Goal: Task Accomplishment & Management: Complete application form

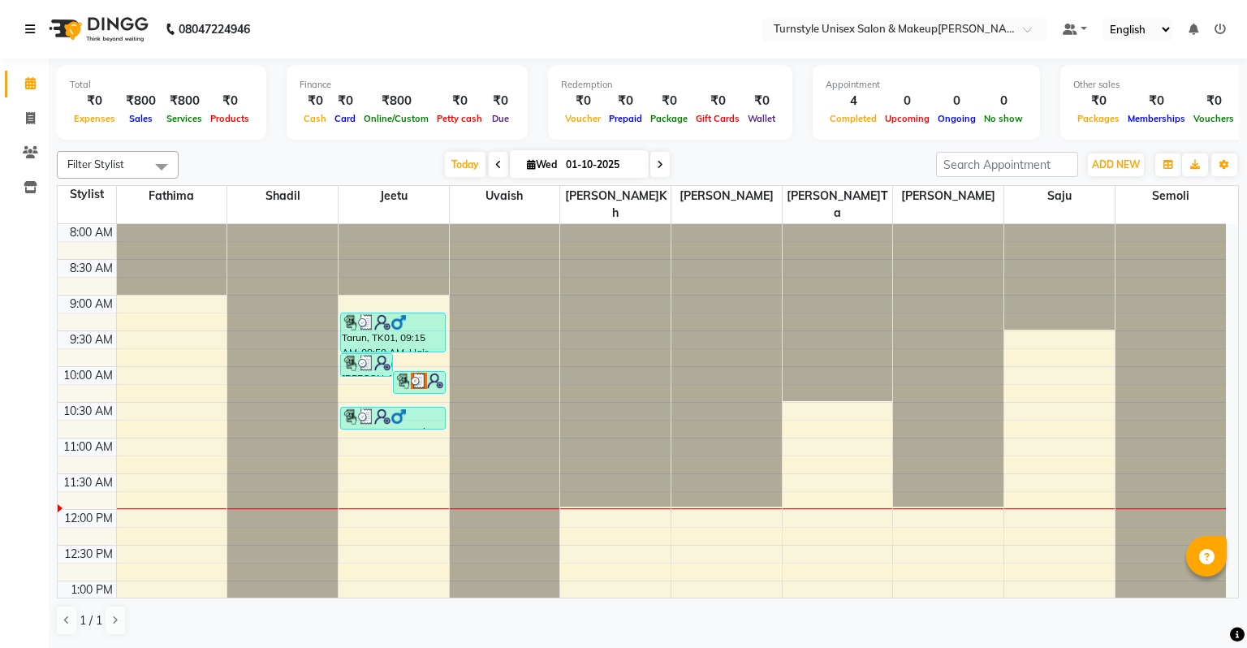
click at [26, 35] on icon at bounding box center [30, 29] width 10 height 11
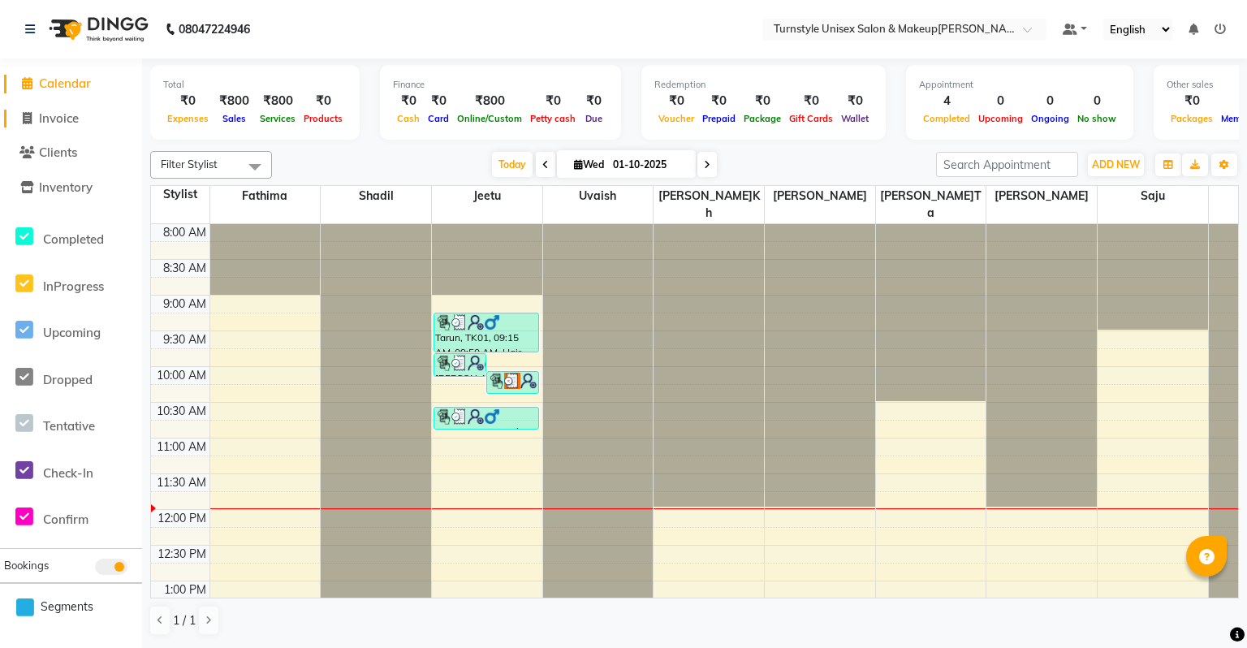
click at [66, 122] on span "Invoice" at bounding box center [59, 117] width 40 height 15
select select "9091"
select select "service"
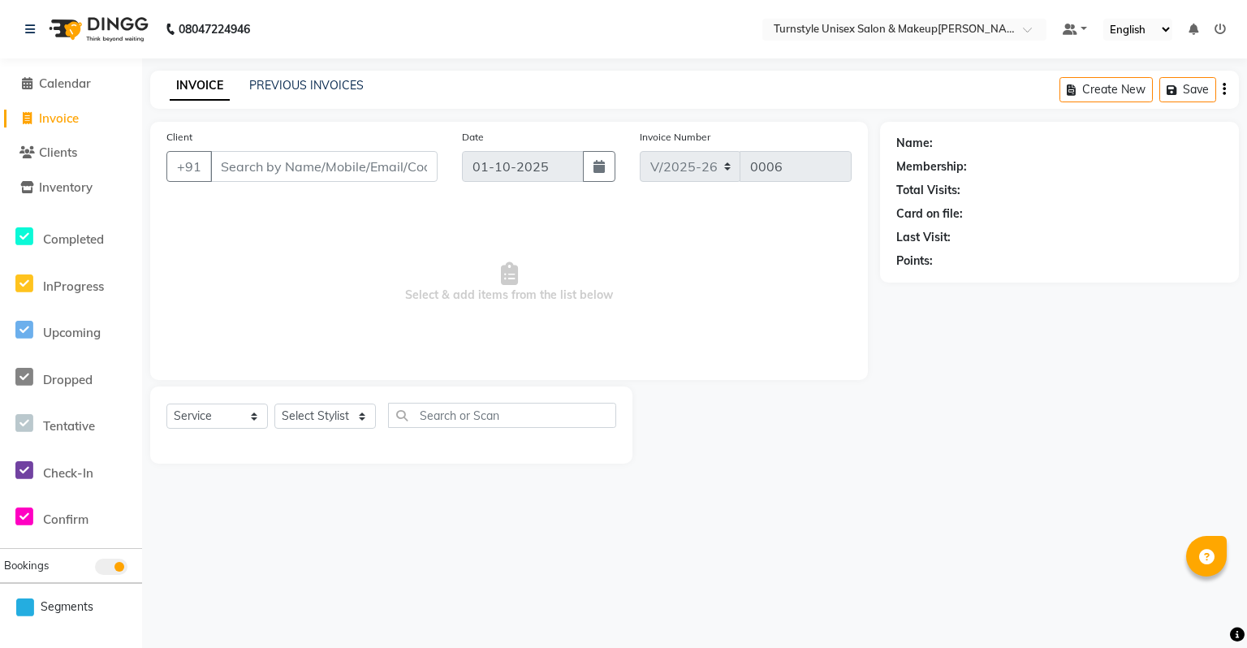
click at [282, 171] on input "Client" at bounding box center [323, 166] width 227 height 31
type input "7696876858"
click at [414, 174] on span "Add Client" at bounding box center [396, 166] width 64 height 16
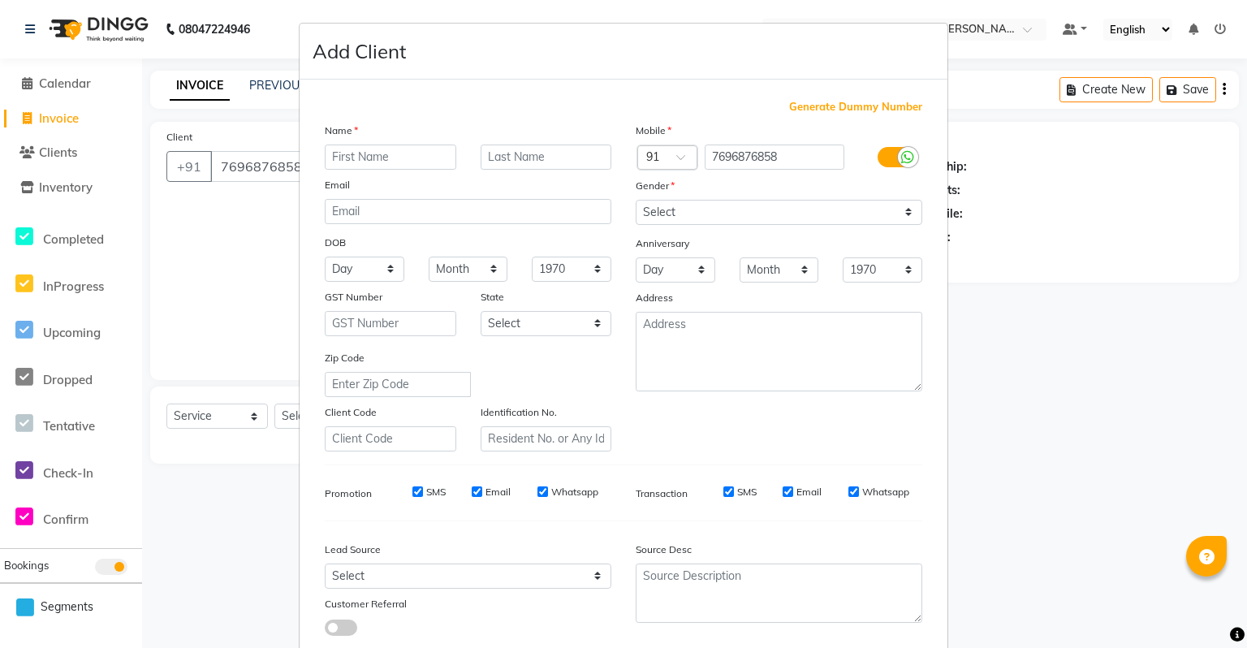
click at [411, 161] on input "text" at bounding box center [390, 156] width 131 height 25
type input "[PERSON_NAME]"
click at [688, 219] on select "Select [DEMOGRAPHIC_DATA] [DEMOGRAPHIC_DATA] Other Prefer Not To Say" at bounding box center [779, 212] width 287 height 25
select select "[DEMOGRAPHIC_DATA]"
click at [636, 200] on select "Select [DEMOGRAPHIC_DATA] [DEMOGRAPHIC_DATA] Other Prefer Not To Say" at bounding box center [779, 212] width 287 height 25
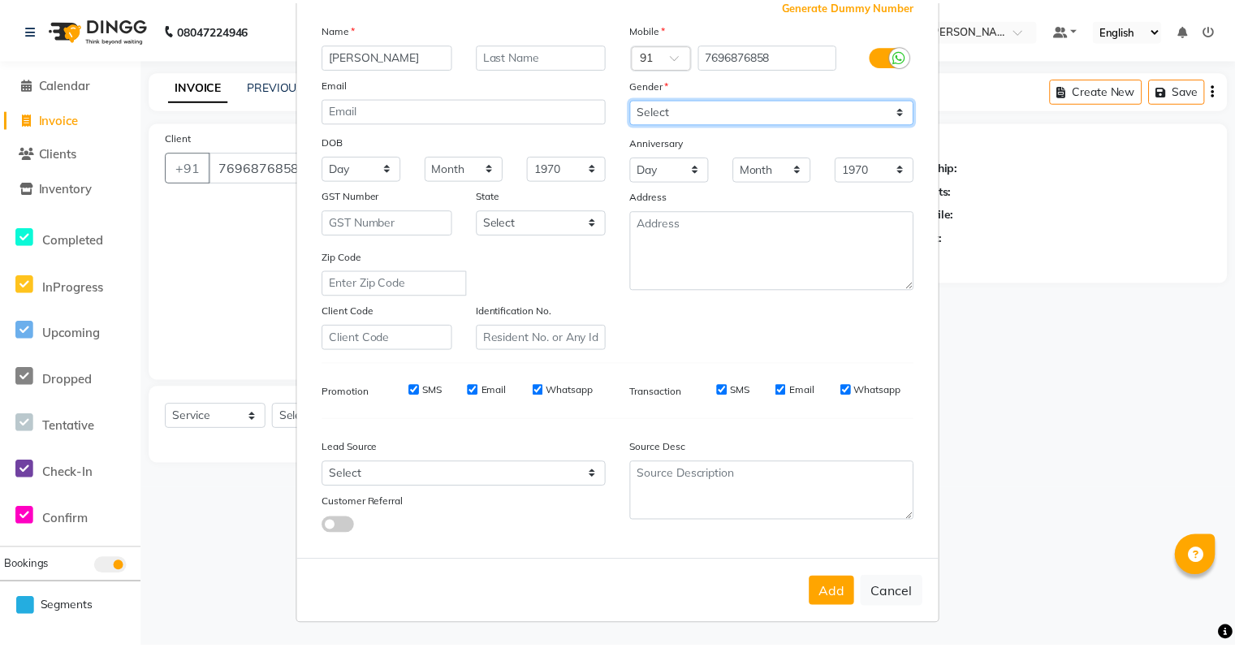
scroll to position [109, 0]
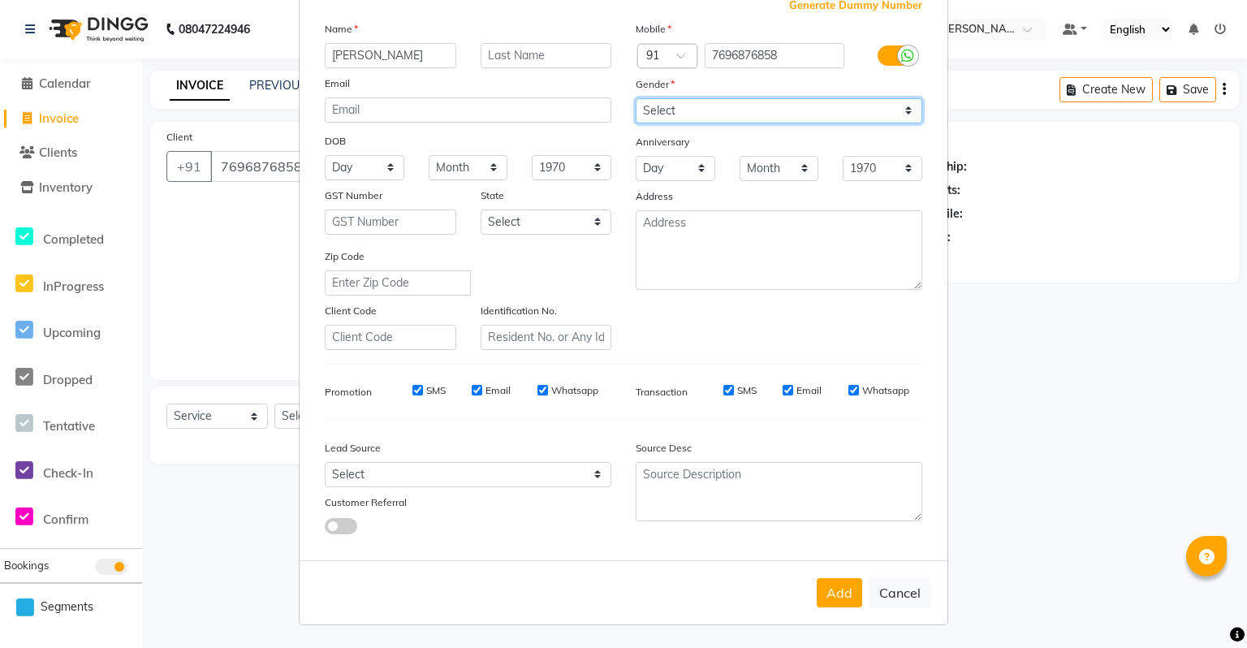
click at [732, 98] on select "Select [DEMOGRAPHIC_DATA] [DEMOGRAPHIC_DATA] Other Prefer Not To Say" at bounding box center [779, 110] width 287 height 25
click at [636, 98] on select "Select [DEMOGRAPHIC_DATA] [DEMOGRAPHIC_DATA] Other Prefer Not To Say" at bounding box center [779, 110] width 287 height 25
click at [823, 587] on button "Add" at bounding box center [839, 592] width 45 height 29
click at [695, 113] on select "Select [DEMOGRAPHIC_DATA] [DEMOGRAPHIC_DATA] Other Prefer Not To Say" at bounding box center [779, 110] width 287 height 25
select select "[DEMOGRAPHIC_DATA]"
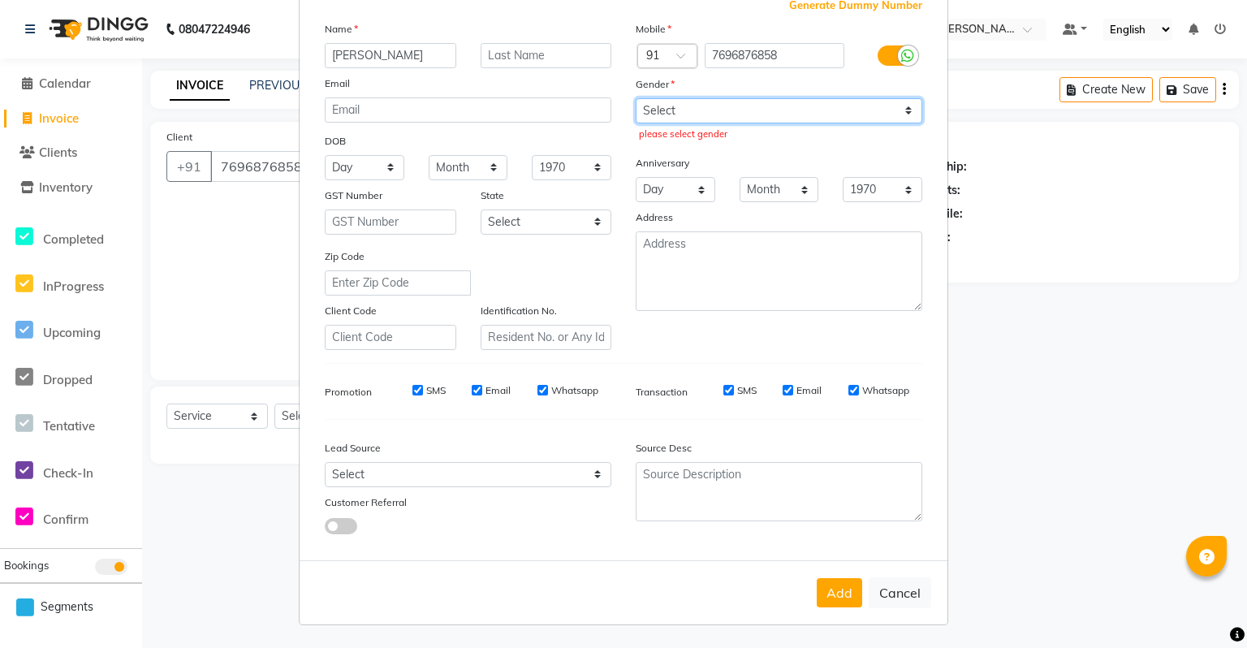
click at [636, 98] on select "Select [DEMOGRAPHIC_DATA] [DEMOGRAPHIC_DATA] Other Prefer Not To Say" at bounding box center [779, 110] width 287 height 25
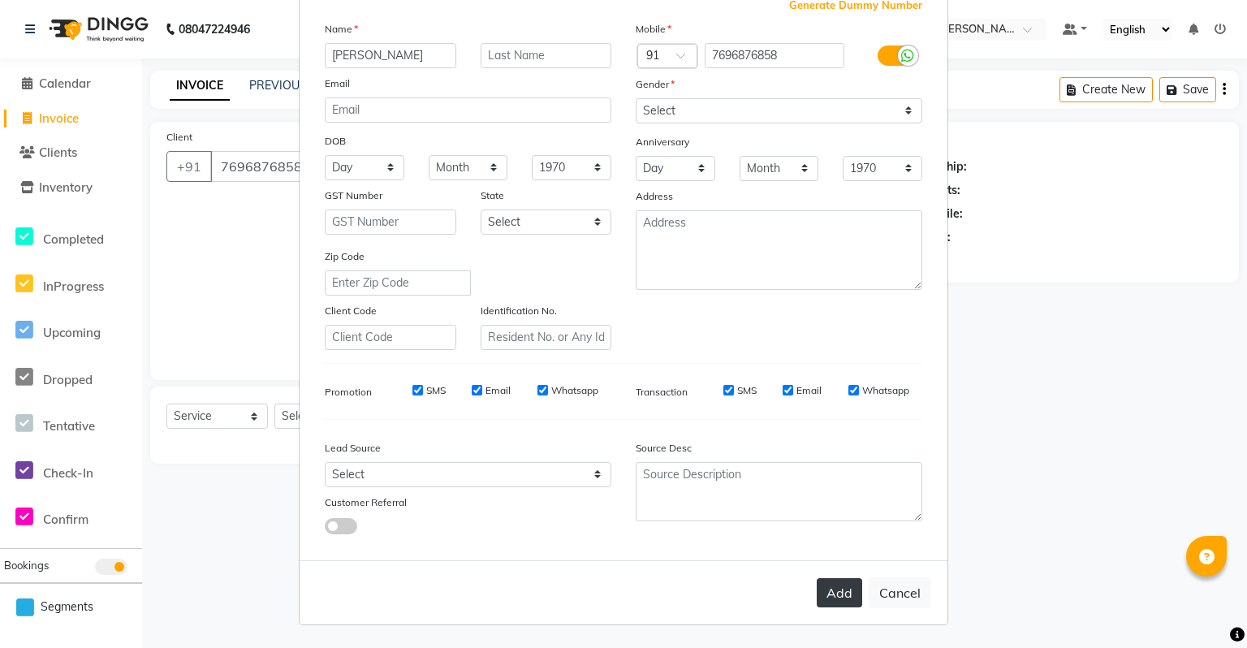
click at [829, 585] on button "Add" at bounding box center [839, 592] width 45 height 29
type input "76******58"
select select
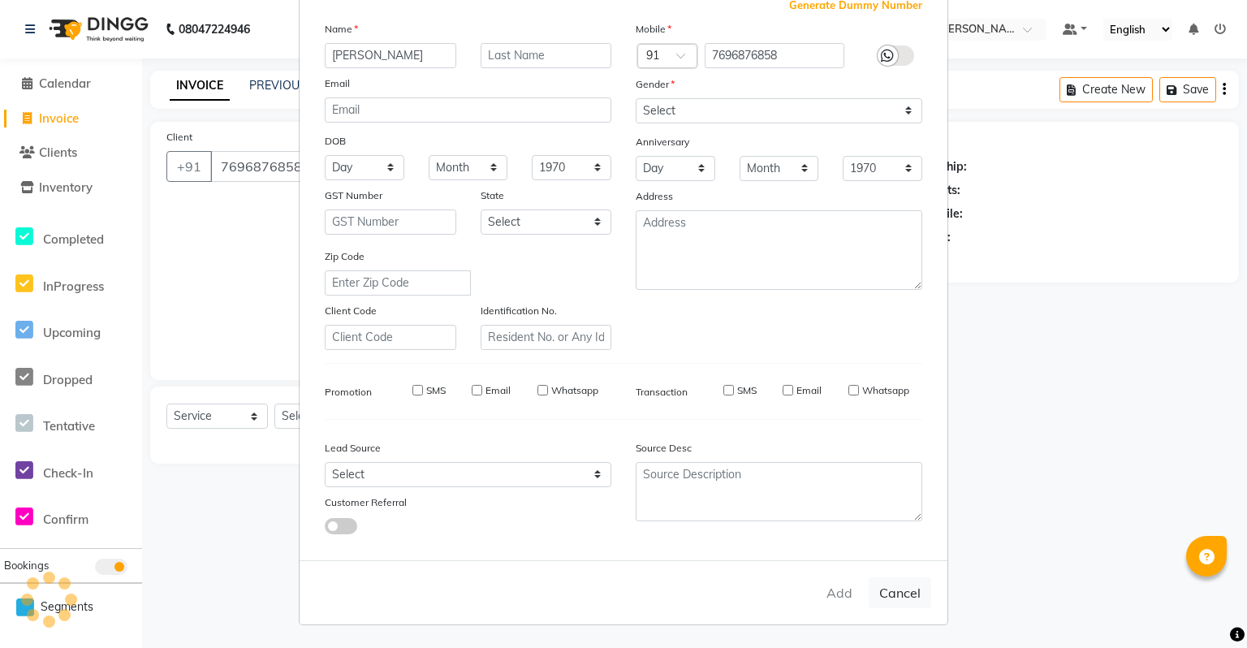
select select
checkbox input "false"
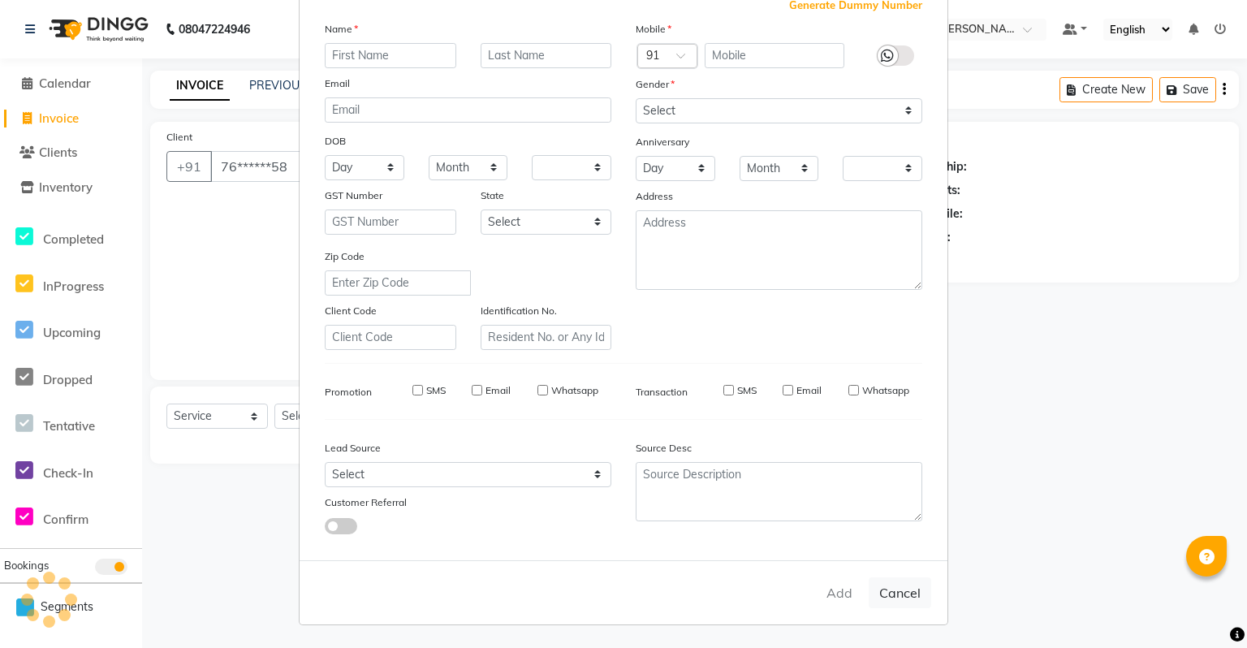
checkbox input "false"
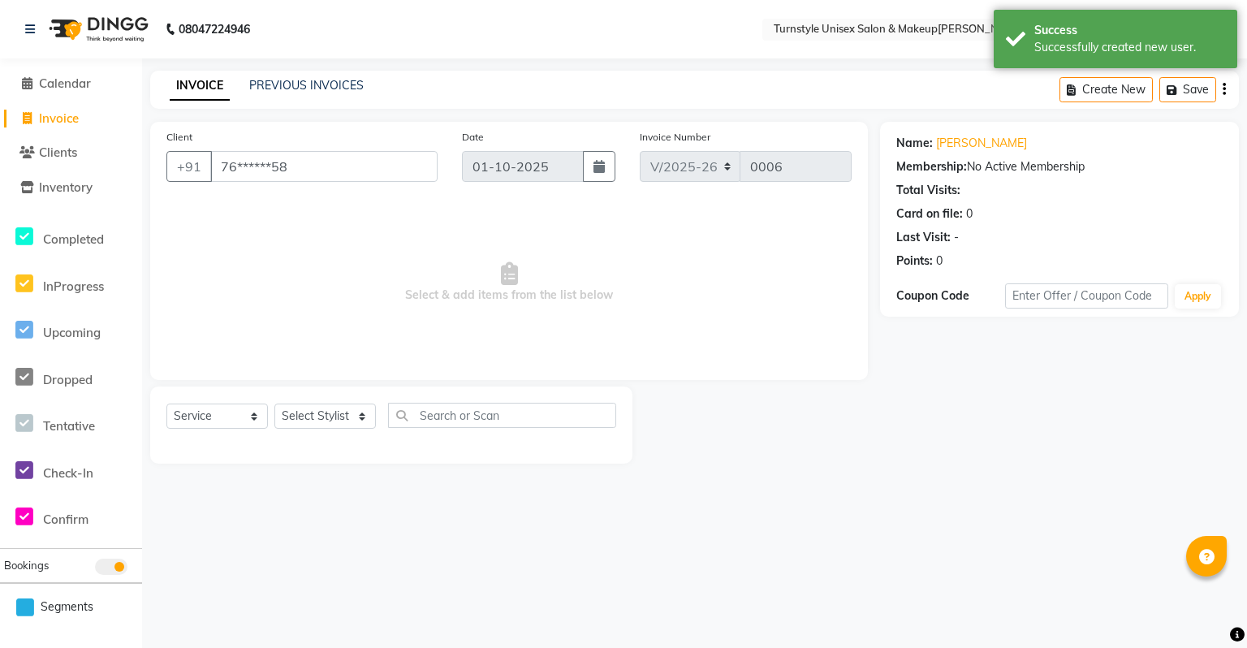
click at [215, 430] on div "Select Service Product Membership Package Voucher Prepaid Gift Card Select Styl…" at bounding box center [391, 422] width 450 height 38
click at [333, 416] on select "Select Styli[PERSON_NAME]e[PERSON_NAME]ita [PERSON_NAME]ara Semo[PERSON_NAME]uk…" at bounding box center [324, 415] width 101 height 25
select select "93346"
click at [274, 404] on select "Select Styli[PERSON_NAME]e[PERSON_NAME]ita [PERSON_NAME]ara Semo[PERSON_NAME]uk…" at bounding box center [324, 415] width 101 height 25
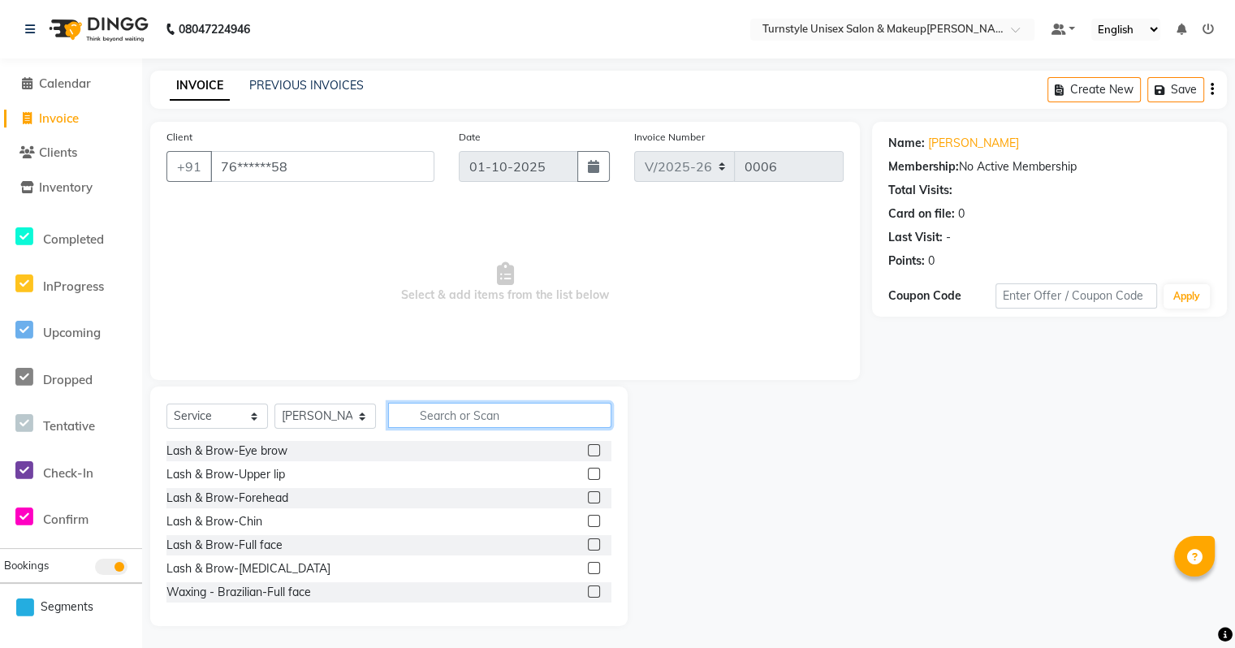
click at [432, 424] on input "text" at bounding box center [499, 415] width 223 height 25
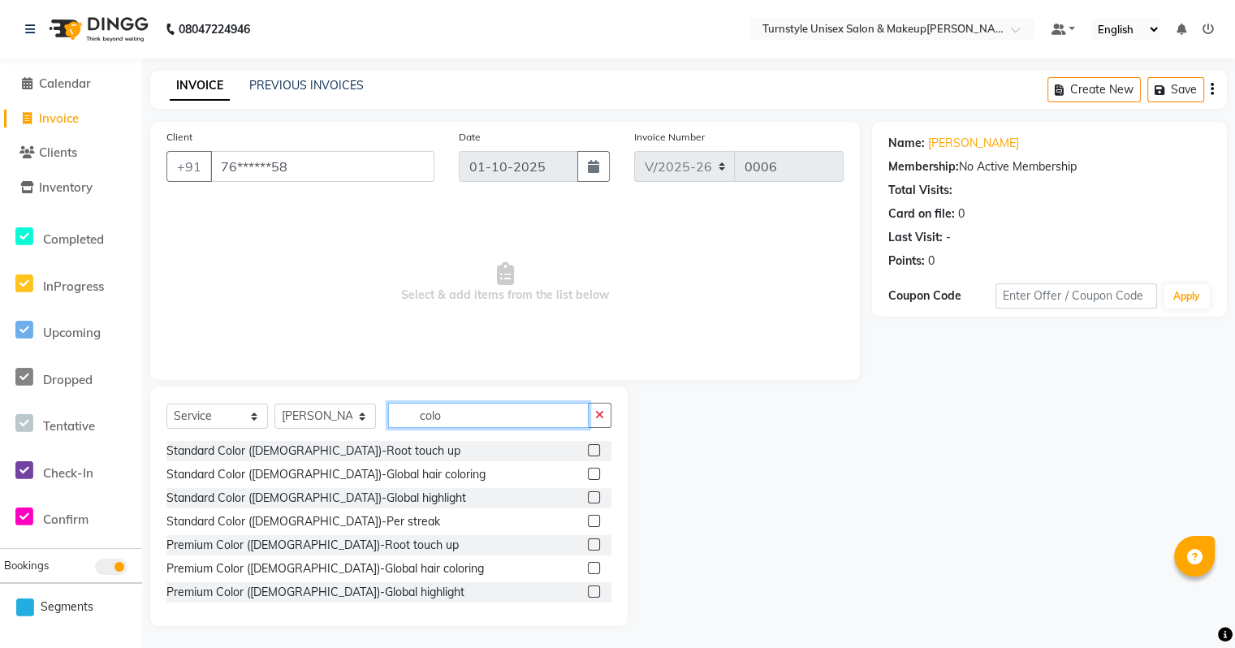
type input "colo"
click at [588, 518] on label at bounding box center [594, 521] width 12 height 12
click at [588, 518] on input "checkbox" at bounding box center [593, 521] width 11 height 11
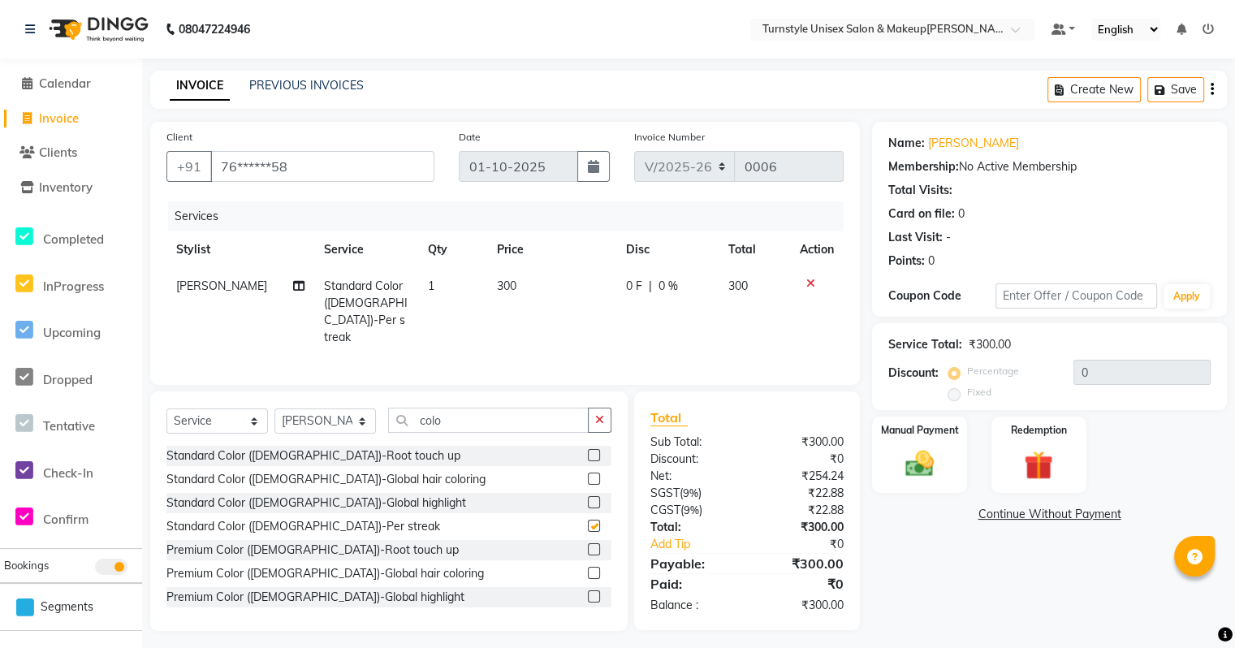
checkbox input "false"
click at [937, 458] on img at bounding box center [918, 463] width 49 height 34
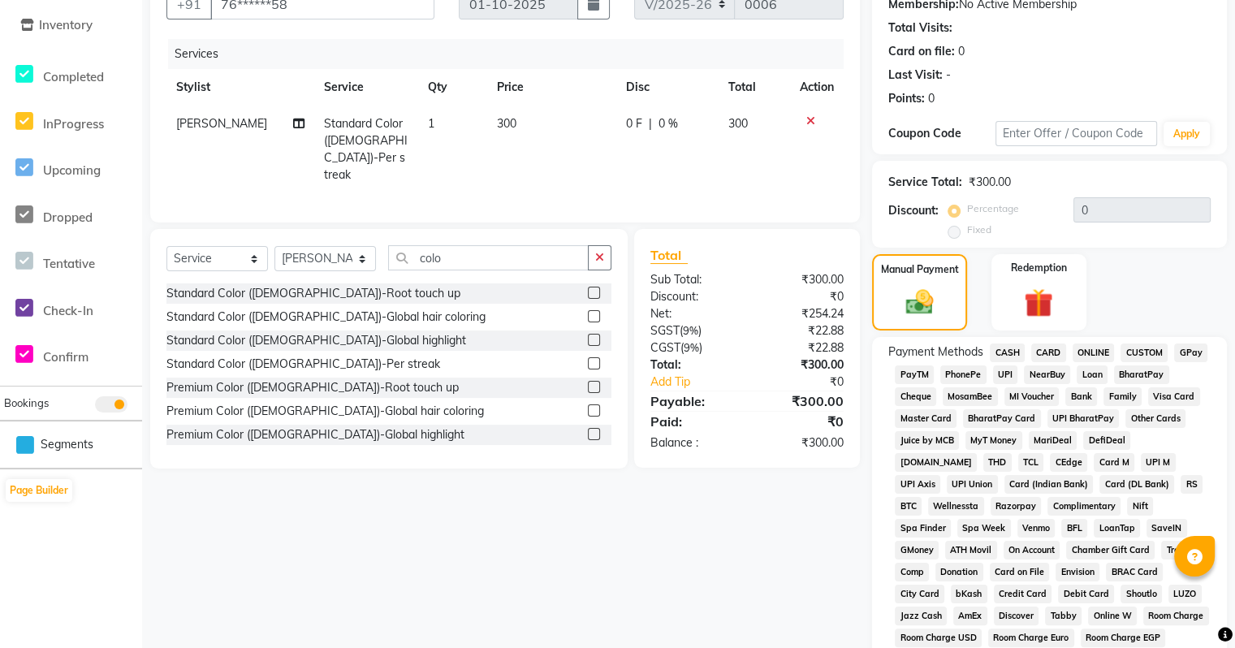
scroll to position [243, 0]
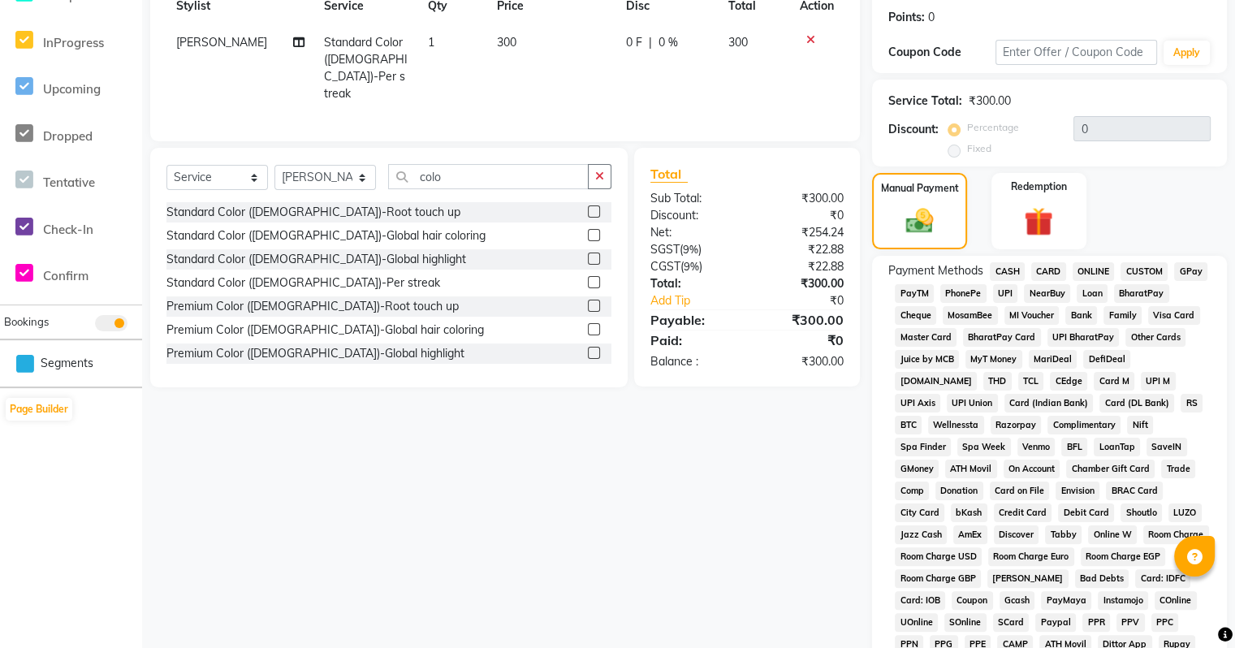
click at [1003, 296] on span "UPI" at bounding box center [1005, 293] width 25 height 19
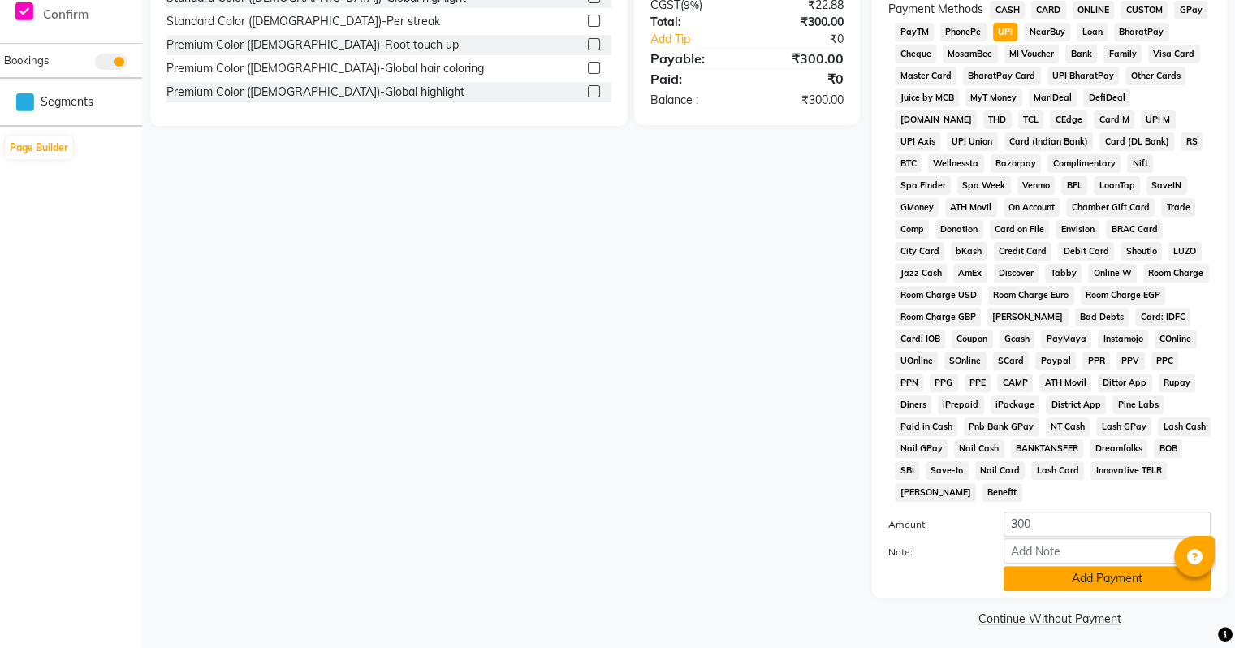
click at [1082, 569] on button "Add Payment" at bounding box center [1106, 578] width 207 height 25
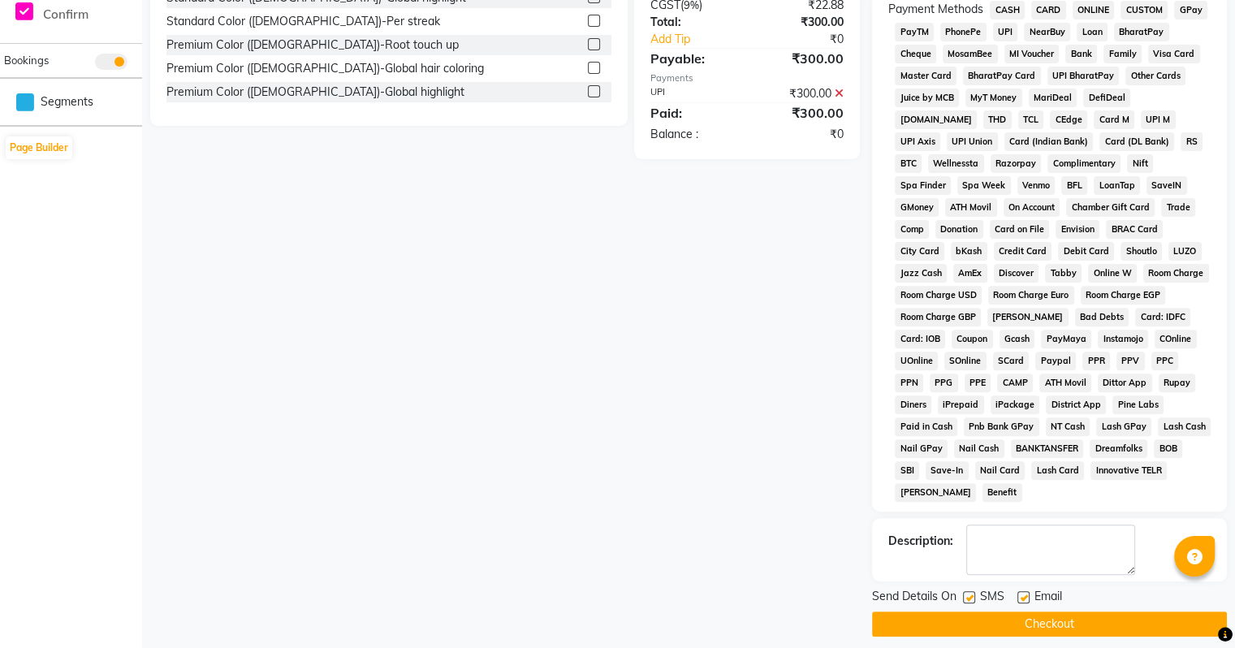
scroll to position [509, 0]
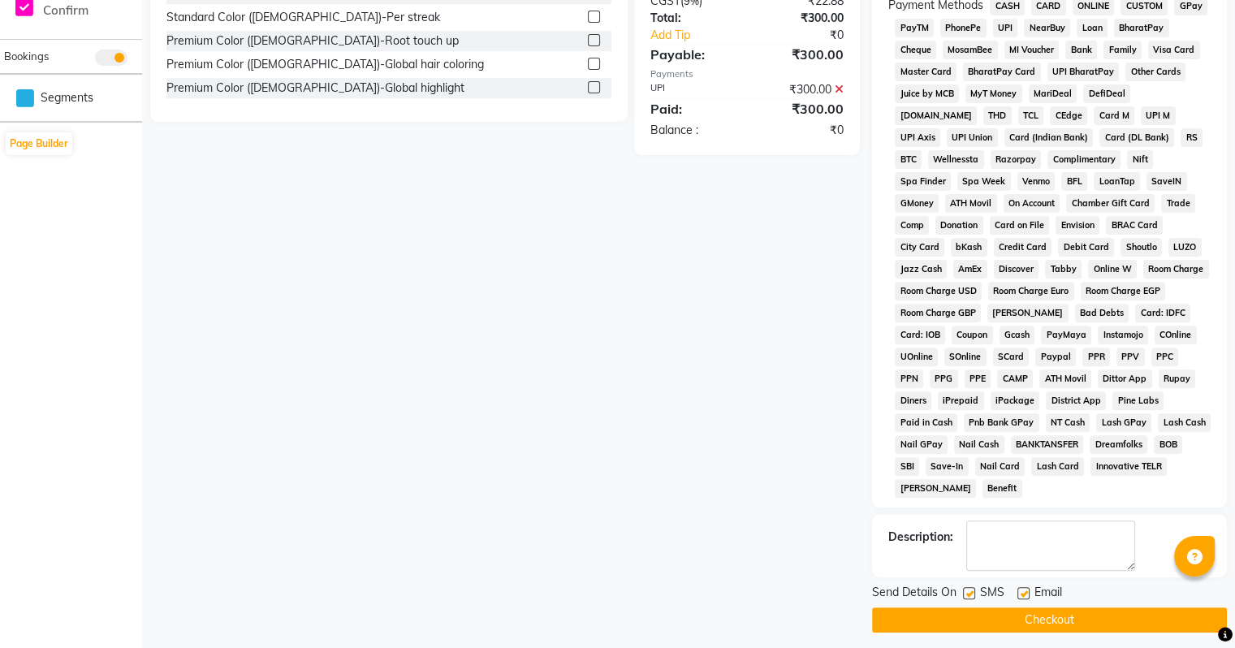
click at [1024, 587] on label at bounding box center [1023, 593] width 12 height 12
click at [1024, 588] on input "checkbox" at bounding box center [1022, 593] width 11 height 11
checkbox input "false"
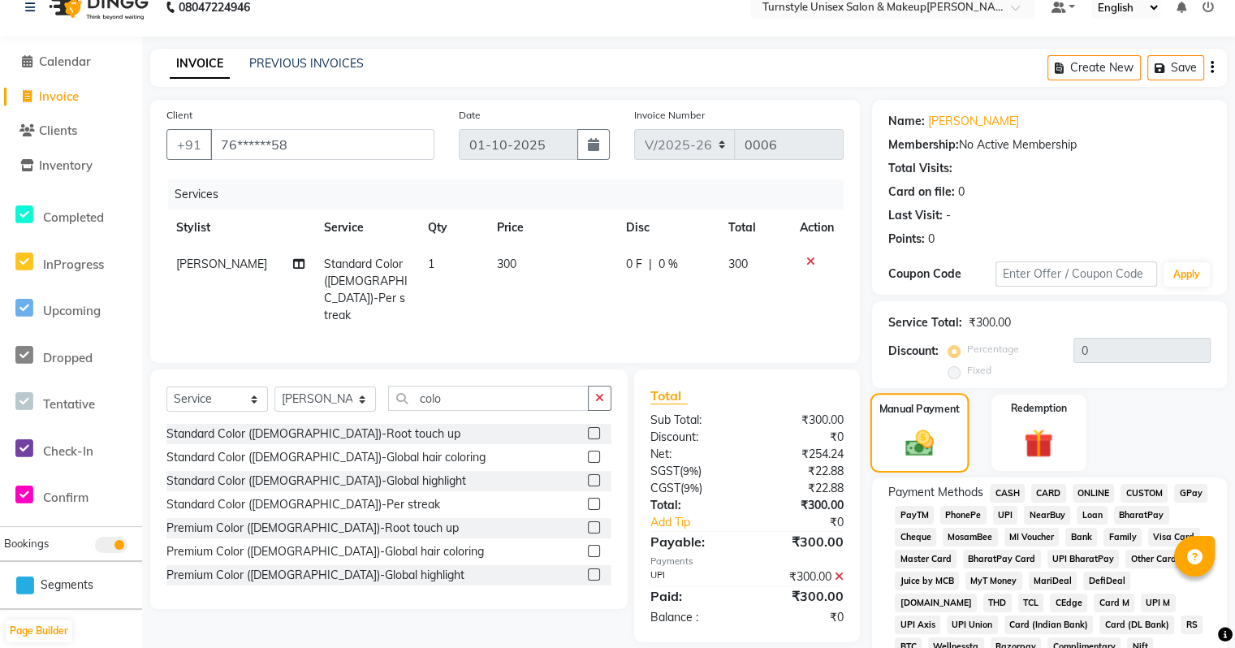
click at [937, 450] on img at bounding box center [919, 442] width 46 height 32
click at [1005, 493] on span "CASH" at bounding box center [1006, 493] width 35 height 19
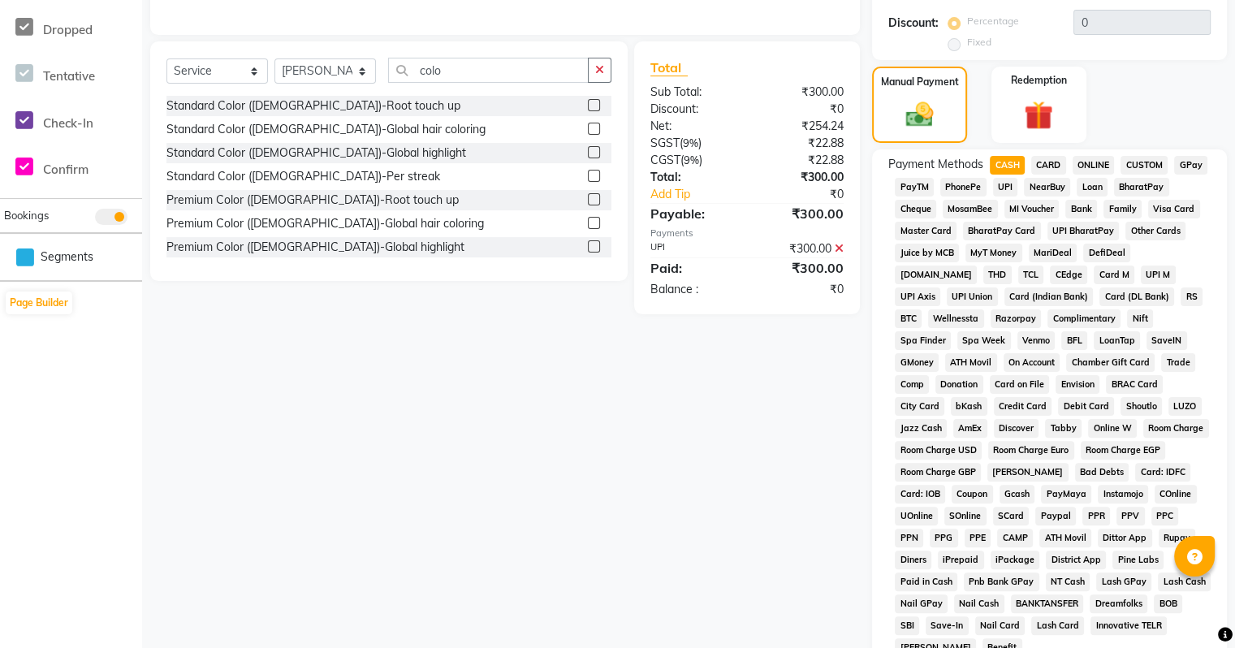
scroll to position [428, 0]
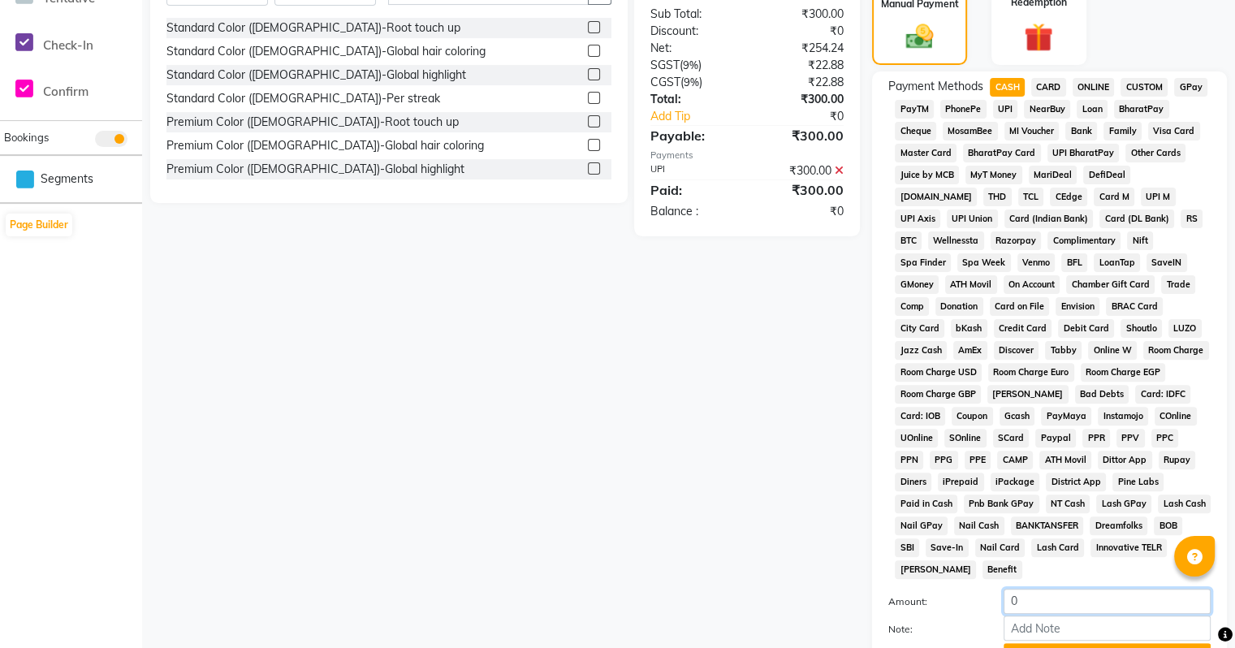
click at [1045, 600] on input "0" at bounding box center [1106, 600] width 207 height 25
type input "200"
click at [841, 577] on div "Client +91 76******58 Date 01-[DATE]voice Number V/2025 V/[PHONE_NUMBER] Servic…" at bounding box center [505, 246] width 734 height 1105
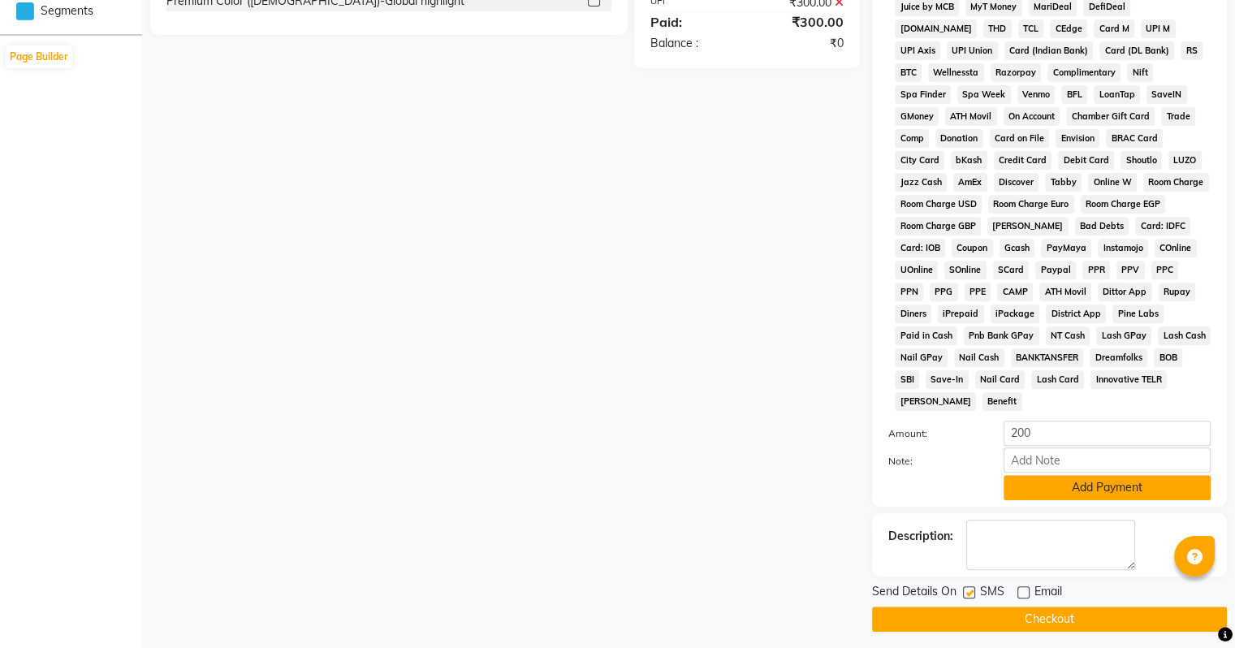
click at [1064, 476] on button "Add Payment" at bounding box center [1106, 487] width 207 height 25
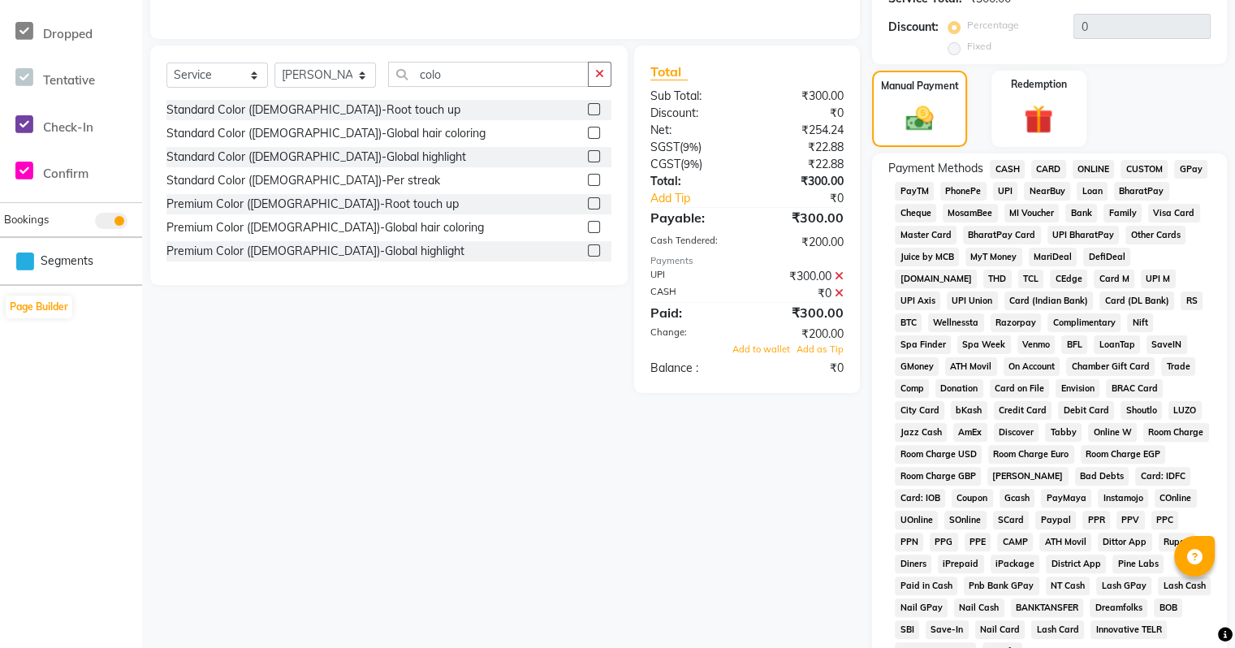
scroll to position [347, 0]
click at [1001, 162] on span "CASH" at bounding box center [1006, 168] width 35 height 19
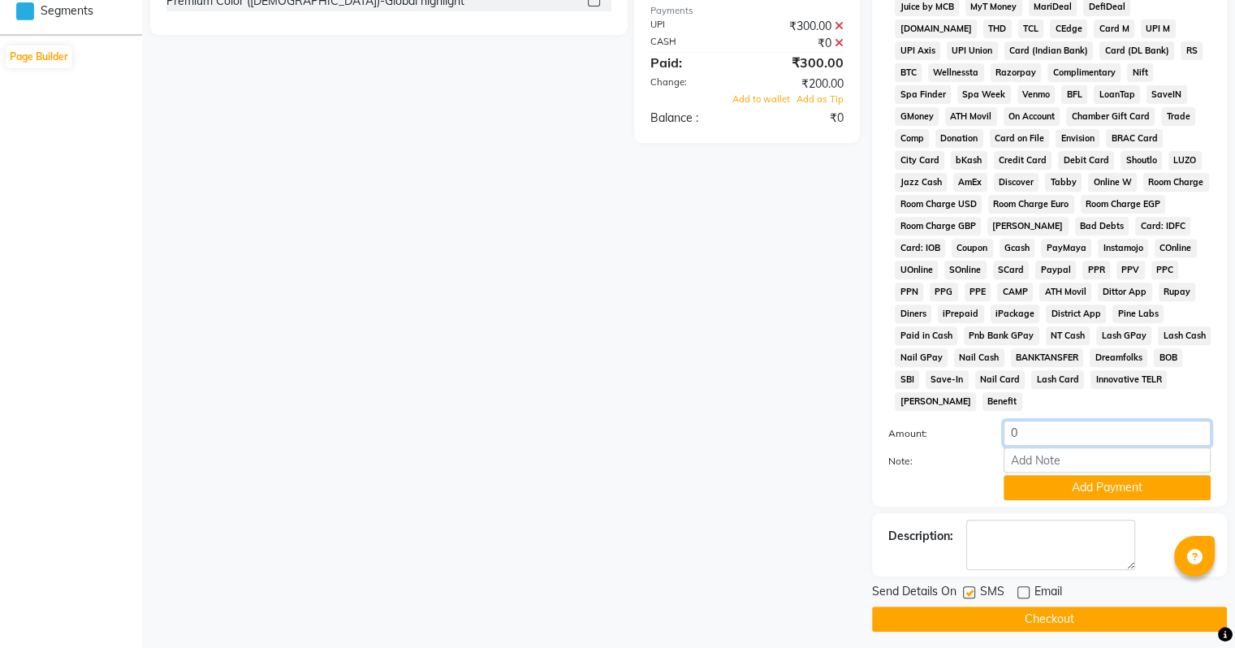
click at [1068, 424] on input "0" at bounding box center [1106, 432] width 207 height 25
type input "100"
click at [1081, 476] on button "Add Payment" at bounding box center [1106, 487] width 207 height 25
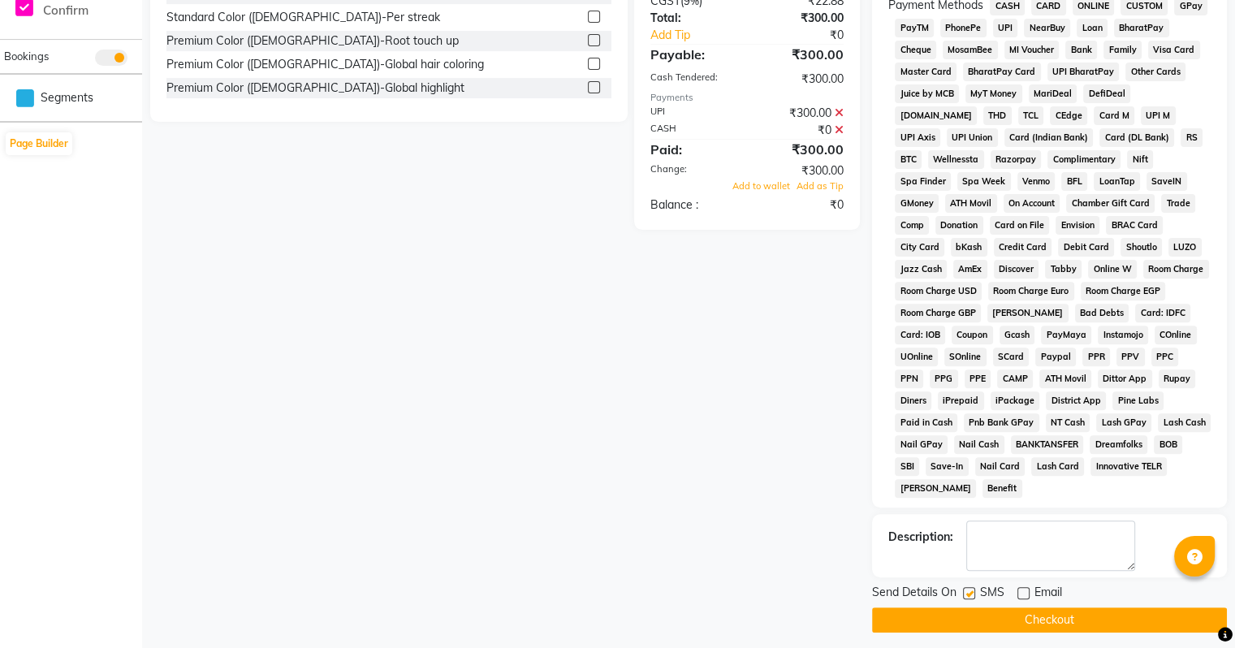
scroll to position [103, 0]
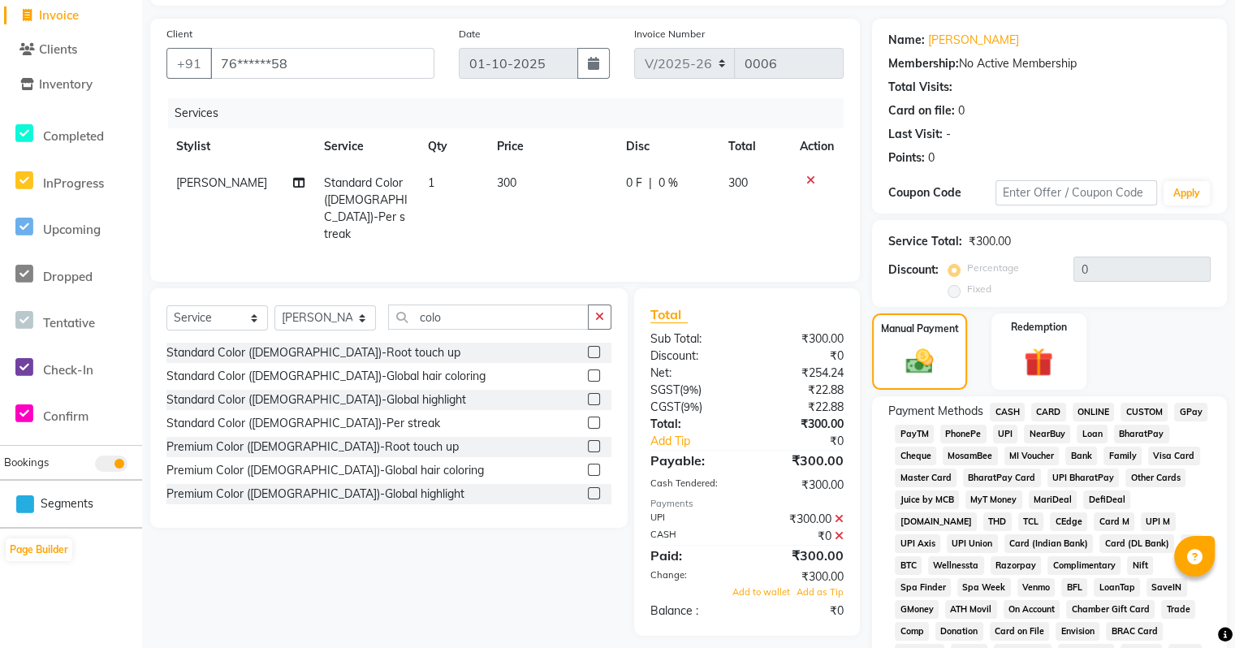
click at [841, 530] on icon at bounding box center [838, 535] width 9 height 11
click at [837, 489] on icon at bounding box center [838, 494] width 9 height 11
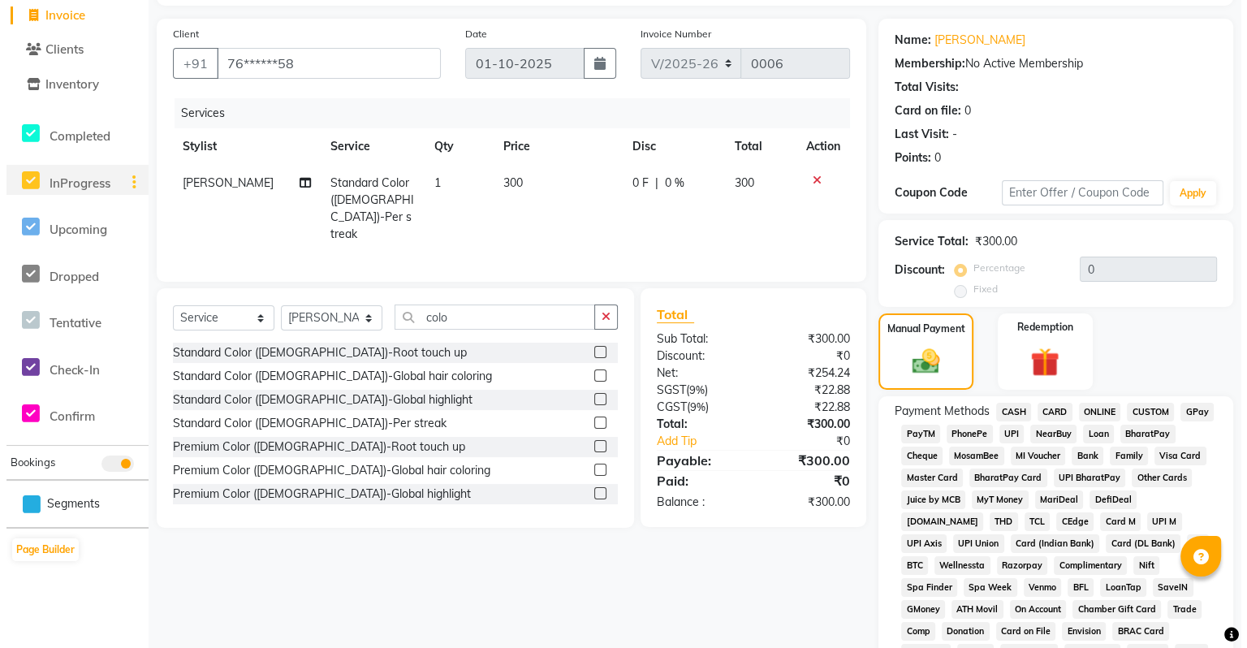
scroll to position [0, 0]
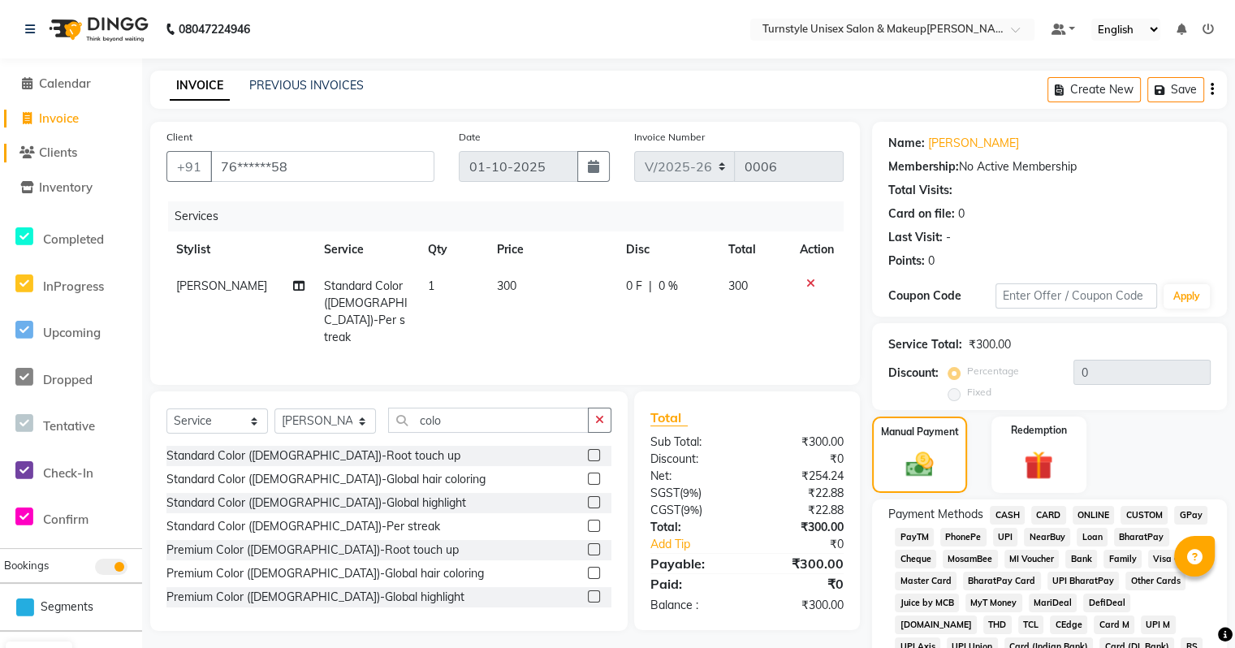
click at [34, 144] on span at bounding box center [27, 153] width 24 height 19
click at [101, 83] on link "Calendar" at bounding box center [71, 84] width 134 height 19
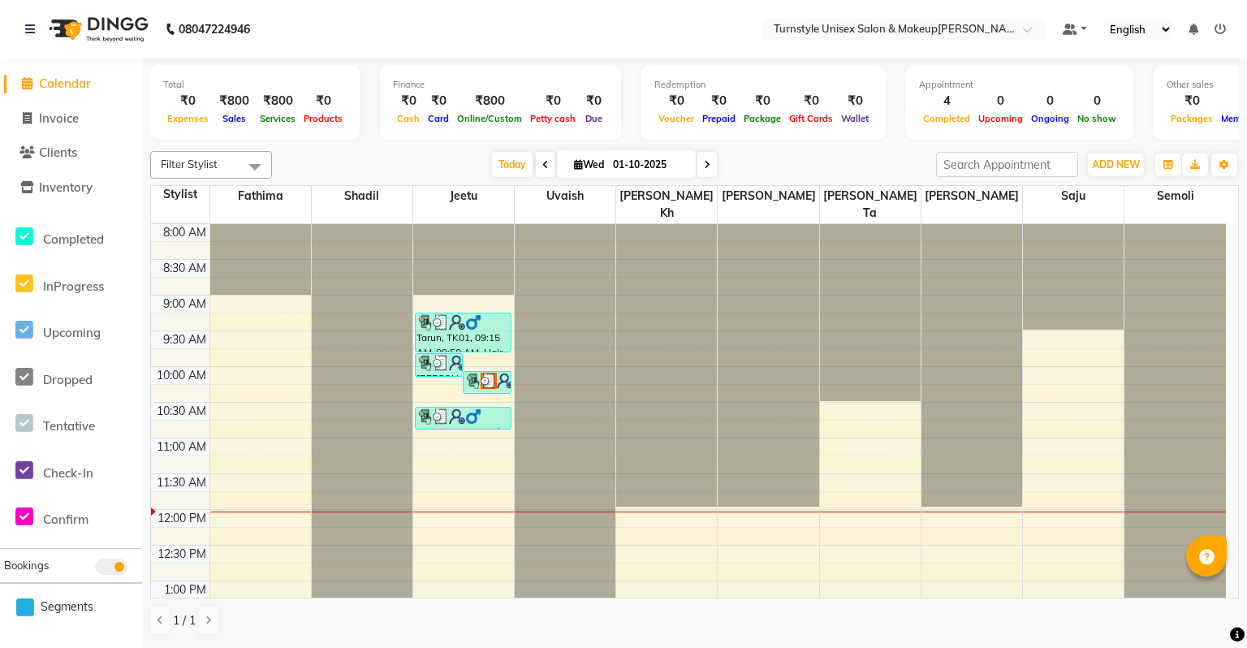
click at [64, 108] on li "Invoice" at bounding box center [71, 118] width 142 height 35
click at [72, 180] on span "Inventory" at bounding box center [66, 186] width 54 height 15
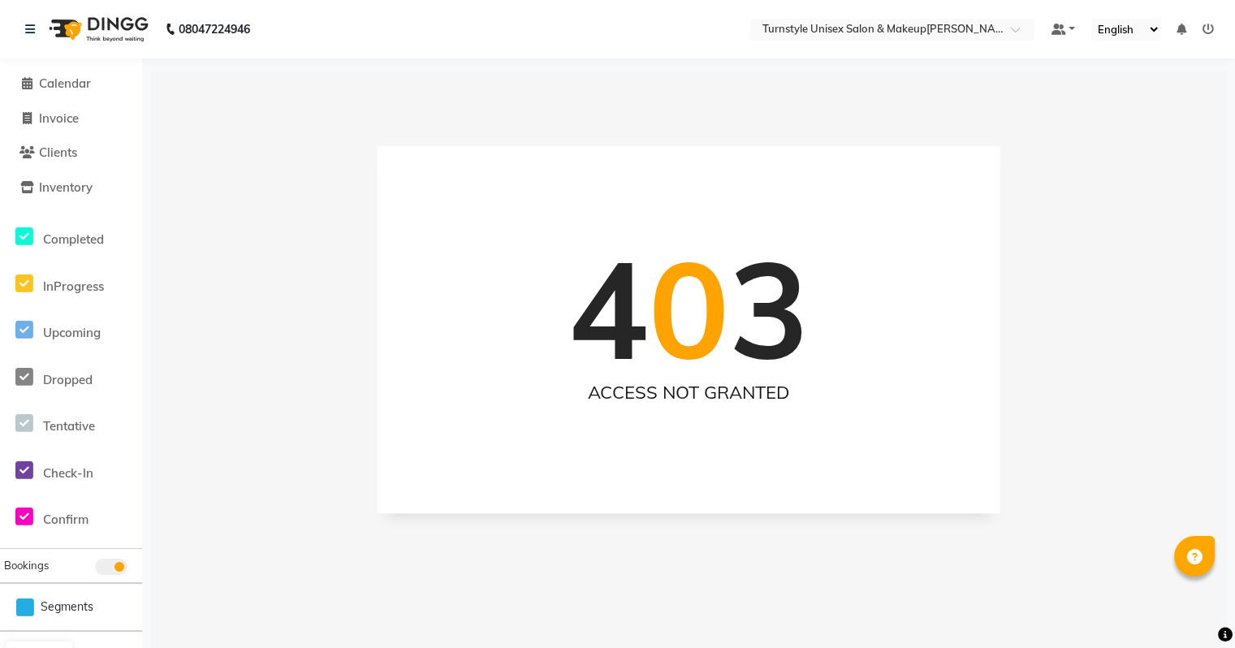
click at [1208, 26] on icon at bounding box center [1207, 29] width 11 height 11
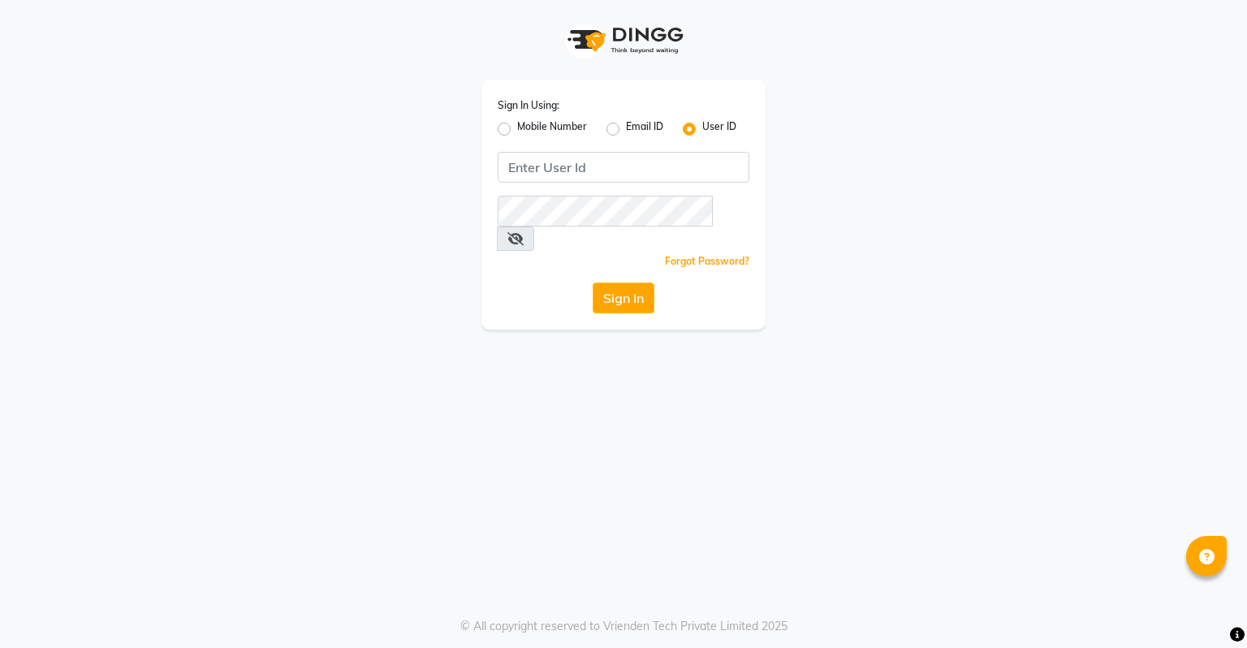
click at [517, 132] on label "Mobile Number" at bounding box center [552, 128] width 70 height 19
click at [517, 130] on input "Mobile Number" at bounding box center [522, 124] width 11 height 11
radio input "true"
click at [612, 177] on input "Username" at bounding box center [650, 167] width 197 height 31
click at [702, 129] on label "User ID" at bounding box center [719, 128] width 34 height 19
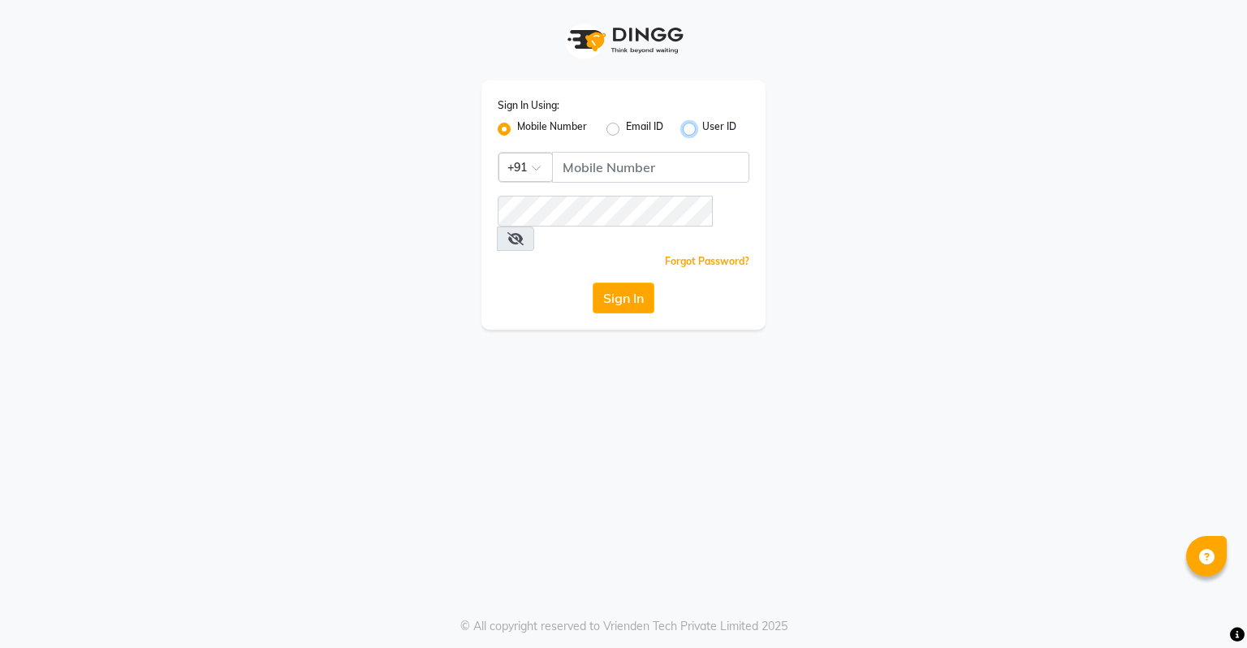
click at [702, 129] on input "User ID" at bounding box center [707, 124] width 11 height 11
radio input "true"
radio input "false"
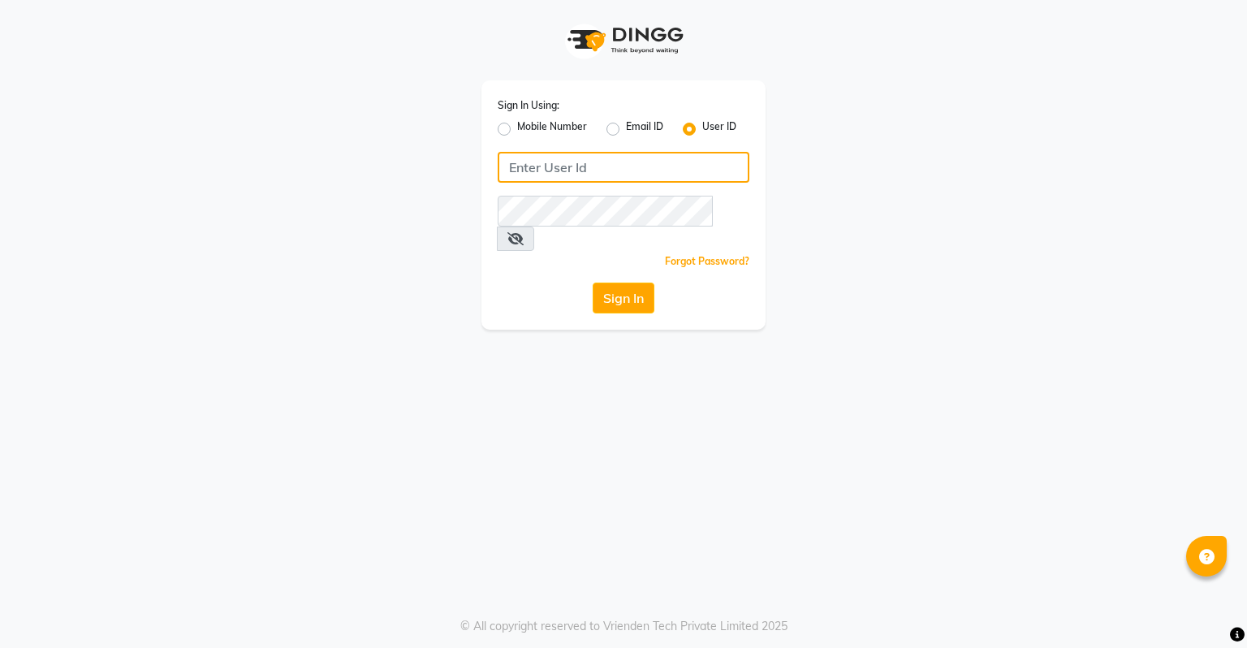
click at [618, 174] on input "Username" at bounding box center [624, 167] width 252 height 31
type input "turnstyle"
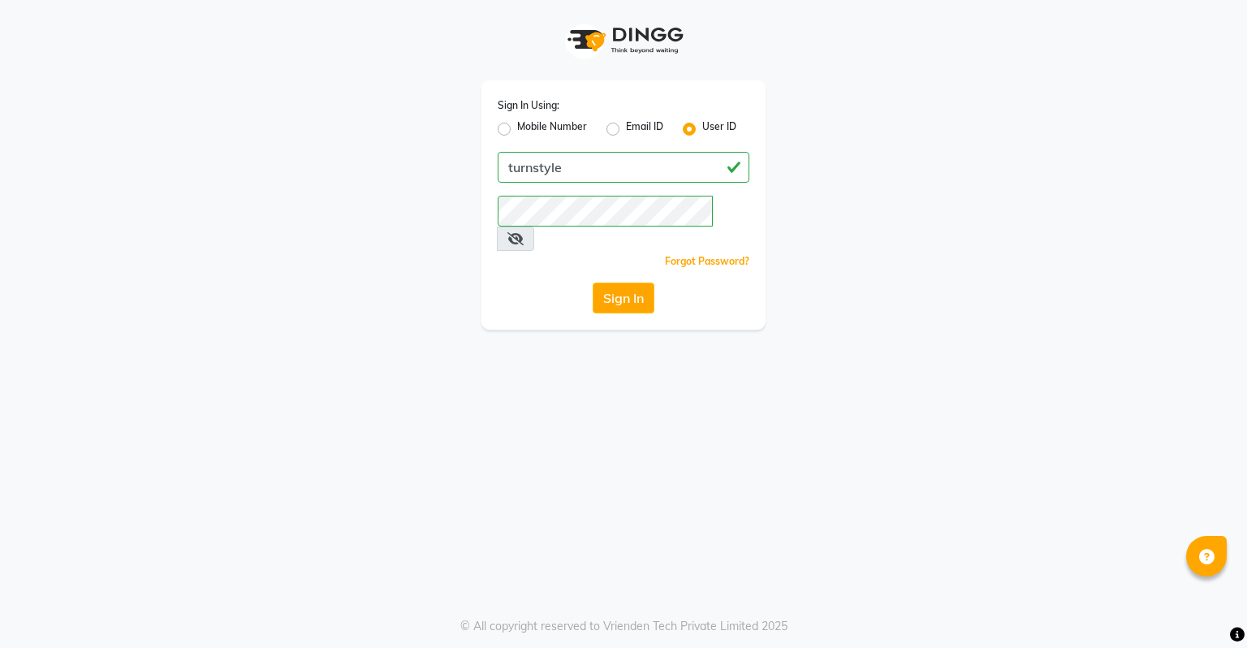
click at [534, 226] on span at bounding box center [515, 238] width 37 height 24
click at [524, 232] on icon at bounding box center [515, 238] width 16 height 13
click at [642, 282] on button "Sign In" at bounding box center [624, 297] width 62 height 31
